Goal: Information Seeking & Learning: Learn about a topic

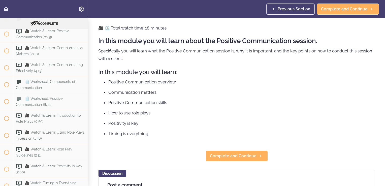
scroll to position [25, 0]
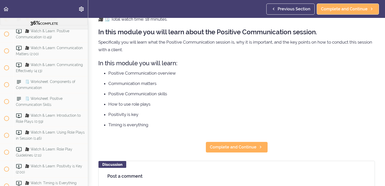
click at [48, 21] on span "👋 Welcome back!" at bounding box center [40, 19] width 31 height 4
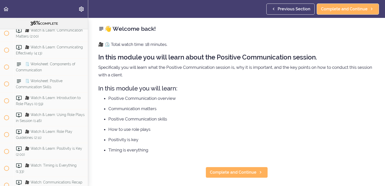
scroll to position [1293, 0]
click at [39, 20] on span "🎥 Watch & Learn: Positive Communication (0:49)" at bounding box center [42, 16] width 53 height 10
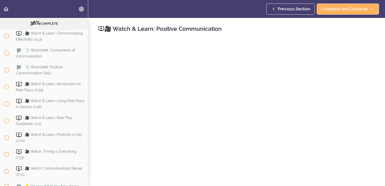
scroll to position [1307, 0]
click at [36, 11] on div "🎥 Watch & Learn: Positive Communication (0:49)" at bounding box center [50, 2] width 75 height 17
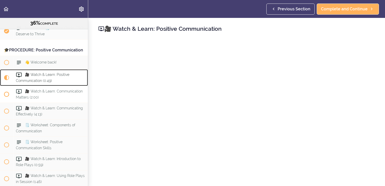
scroll to position [1231, 0]
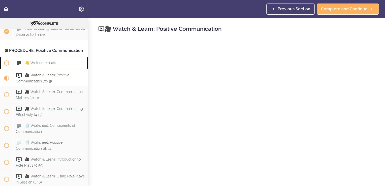
click at [48, 65] on span "👋 Welcome back!" at bounding box center [40, 63] width 31 height 4
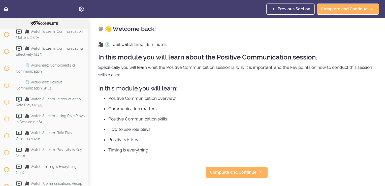
scroll to position [1293, 0]
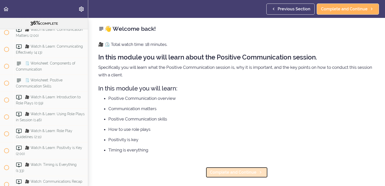
click at [222, 172] on span "Complete and Continue" at bounding box center [233, 172] width 47 height 6
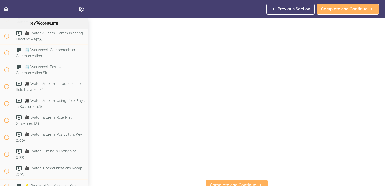
scroll to position [17, 0]
drag, startPoint x: 362, startPoint y: 0, endPoint x: 155, endPoint y: 6, distance: 207.2
click at [155, 6] on header "Autoplay Autocomplete Previous Section Complete and Continue" at bounding box center [192, 9] width 385 height 18
